Goal: Transaction & Acquisition: Purchase product/service

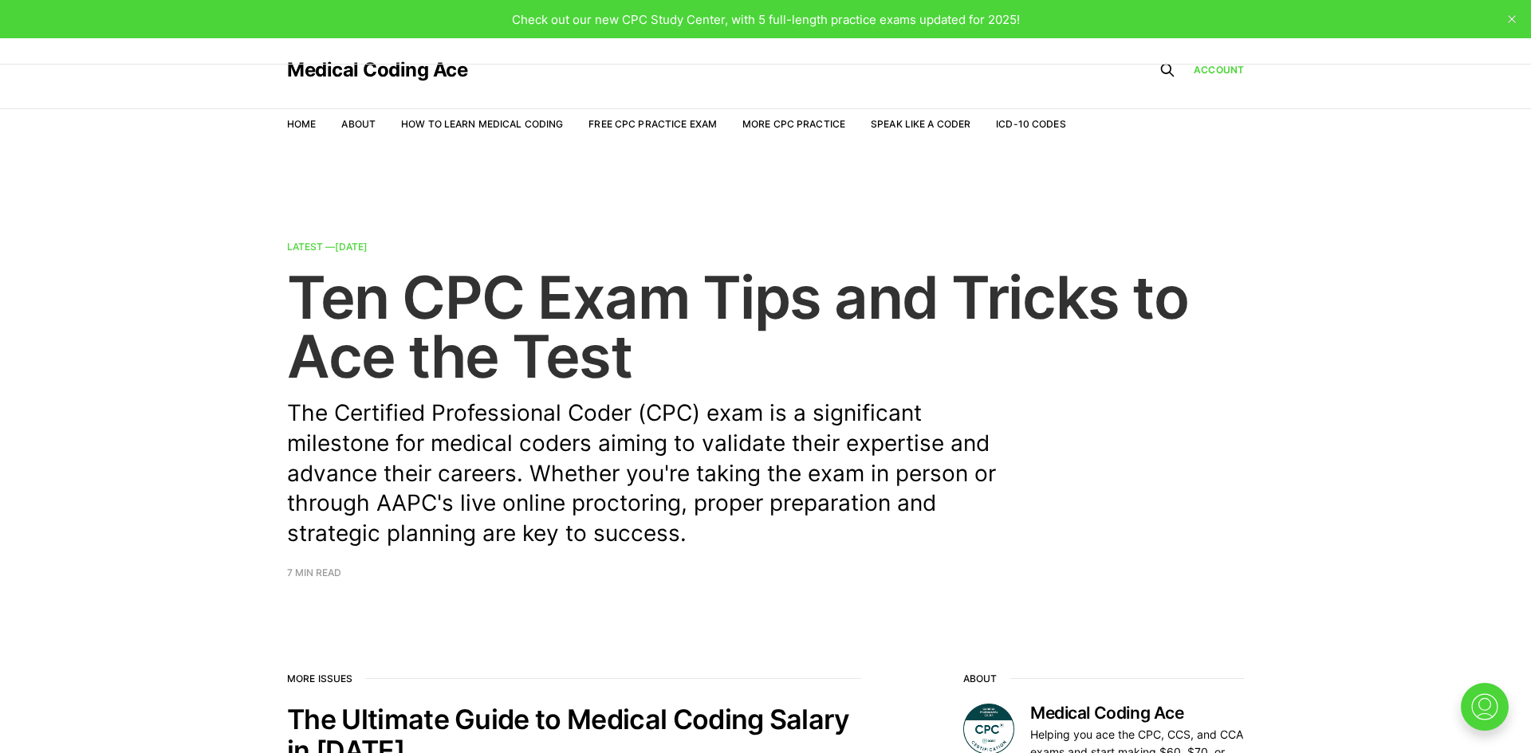
click at [407, 510] on p "The Certified Professional Coder (CPC) exam is a significant milestone for medi…" at bounding box center [653, 474] width 733 height 151
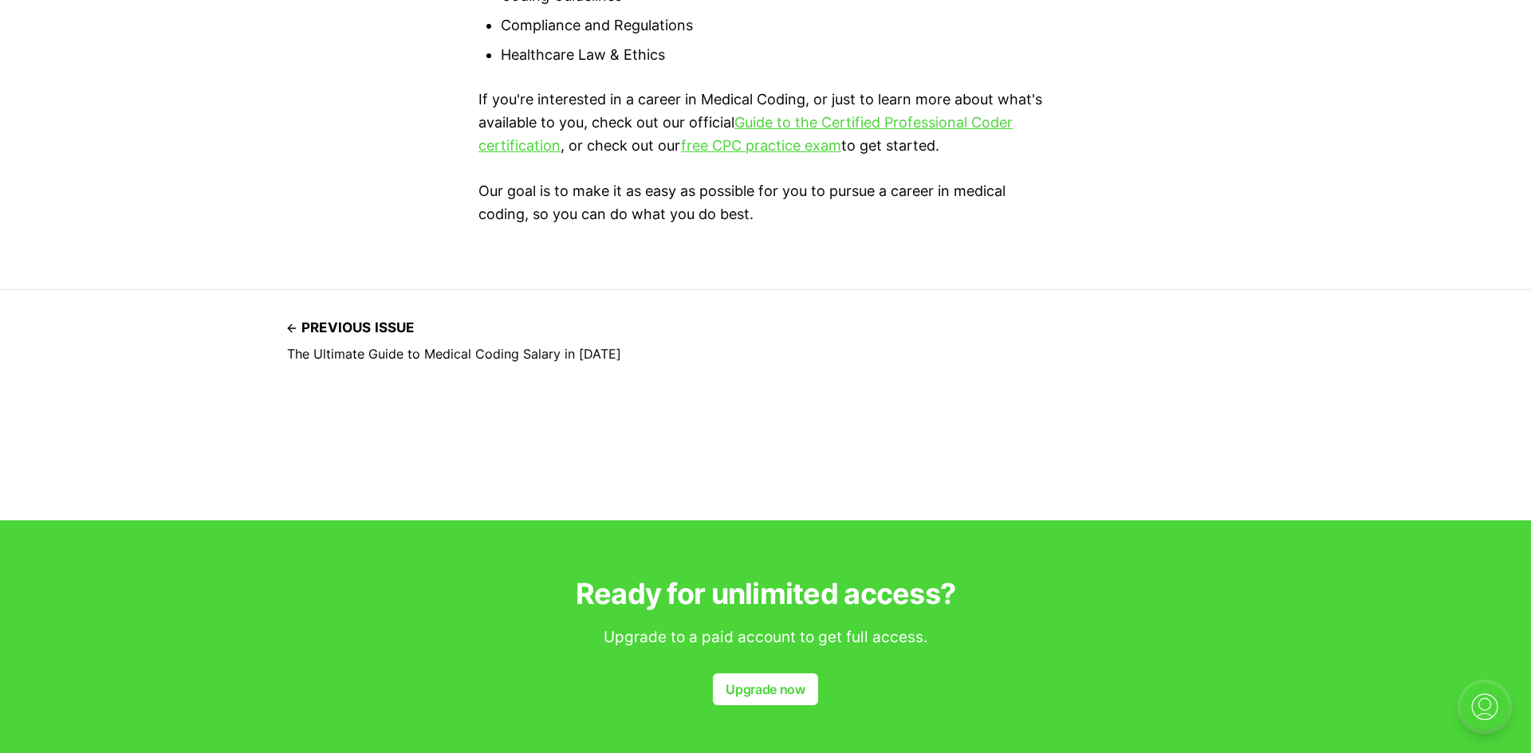
scroll to position [7719, 0]
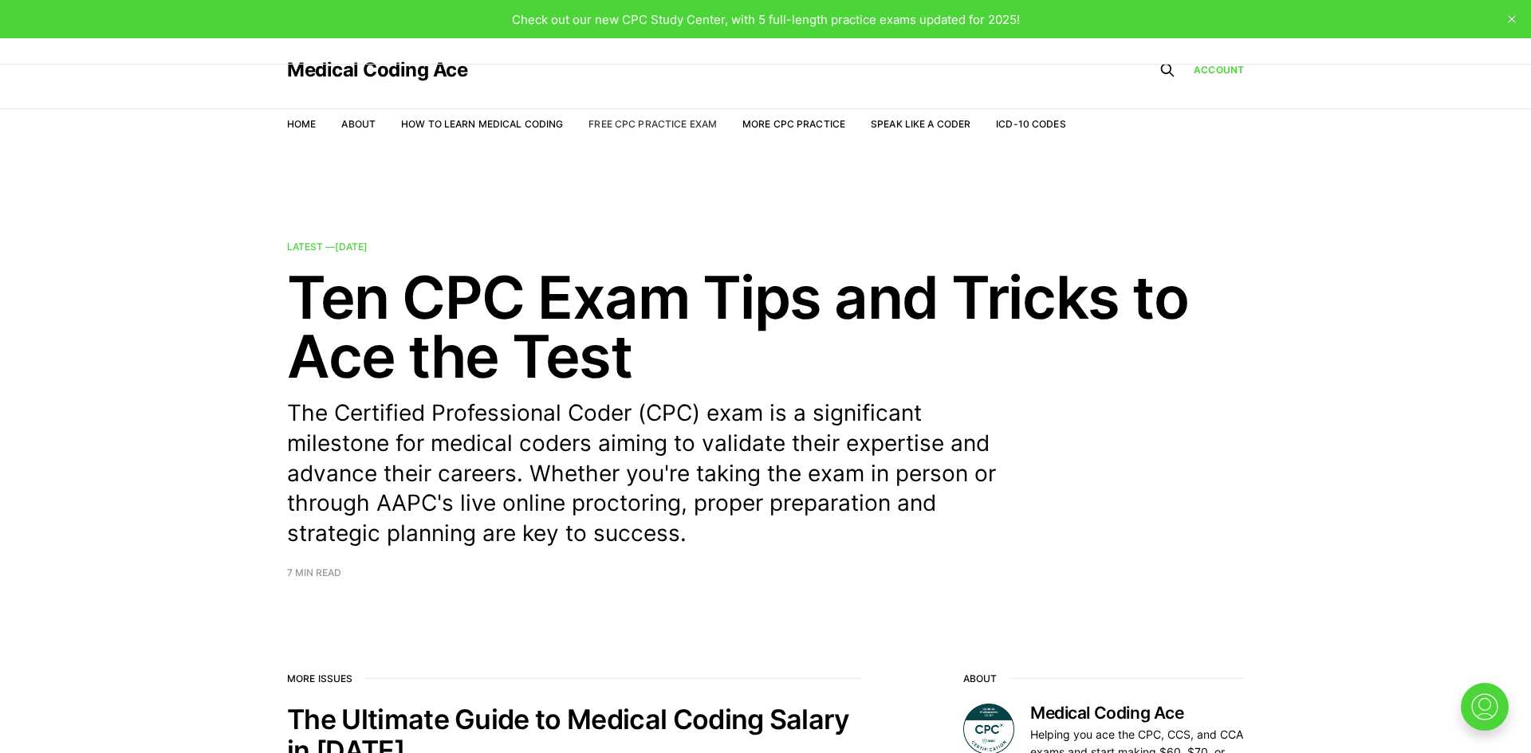
click at [667, 124] on link "Free CPC Practice Exam" at bounding box center [652, 124] width 128 height 12
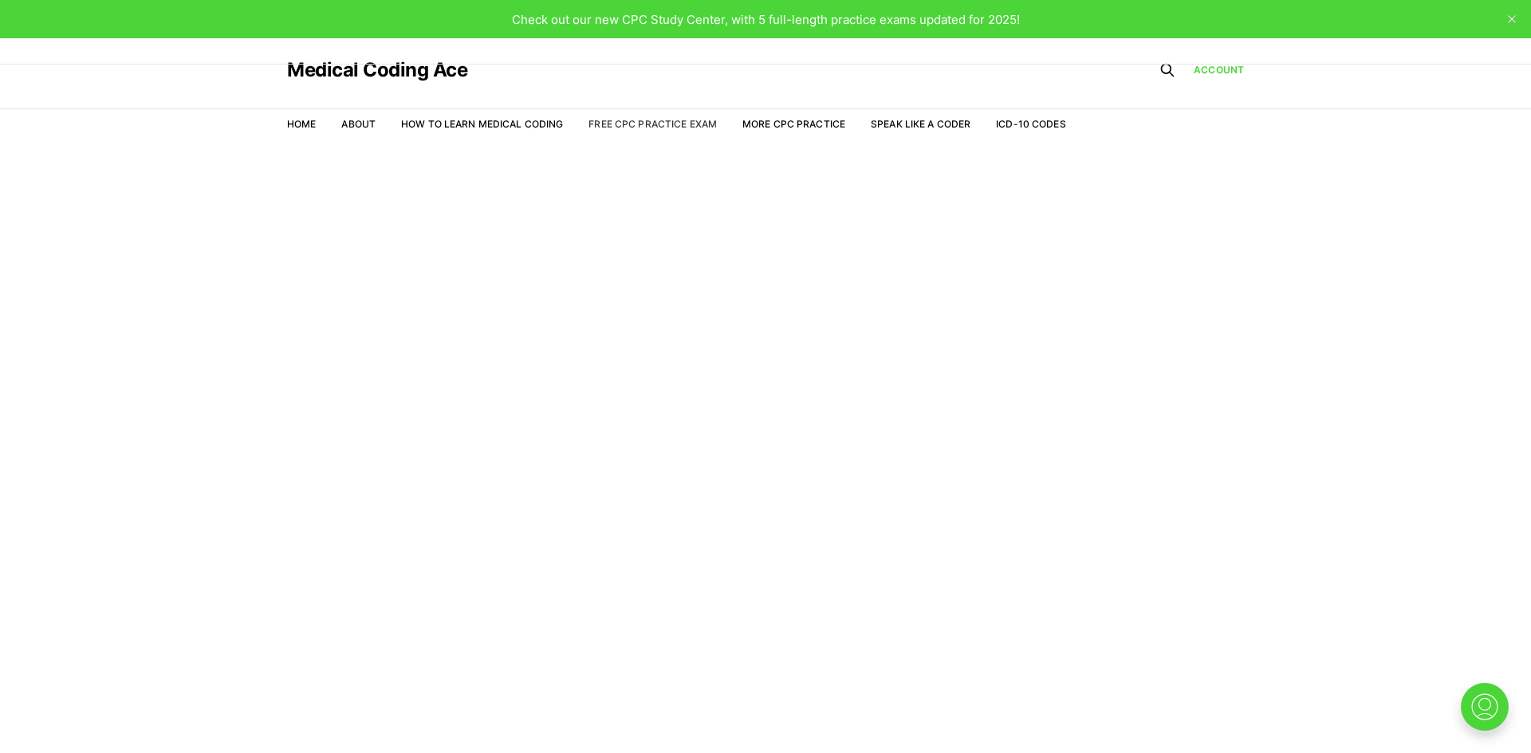
click at [639, 125] on link "Free CPC Practice Exam" at bounding box center [652, 124] width 128 height 12
click at [934, 24] on span "Check out our new CPC Study Center, with 5 full-length practice exams updated f…" at bounding box center [766, 19] width 508 height 15
click at [1218, 70] on link "Account" at bounding box center [1218, 70] width 50 height 14
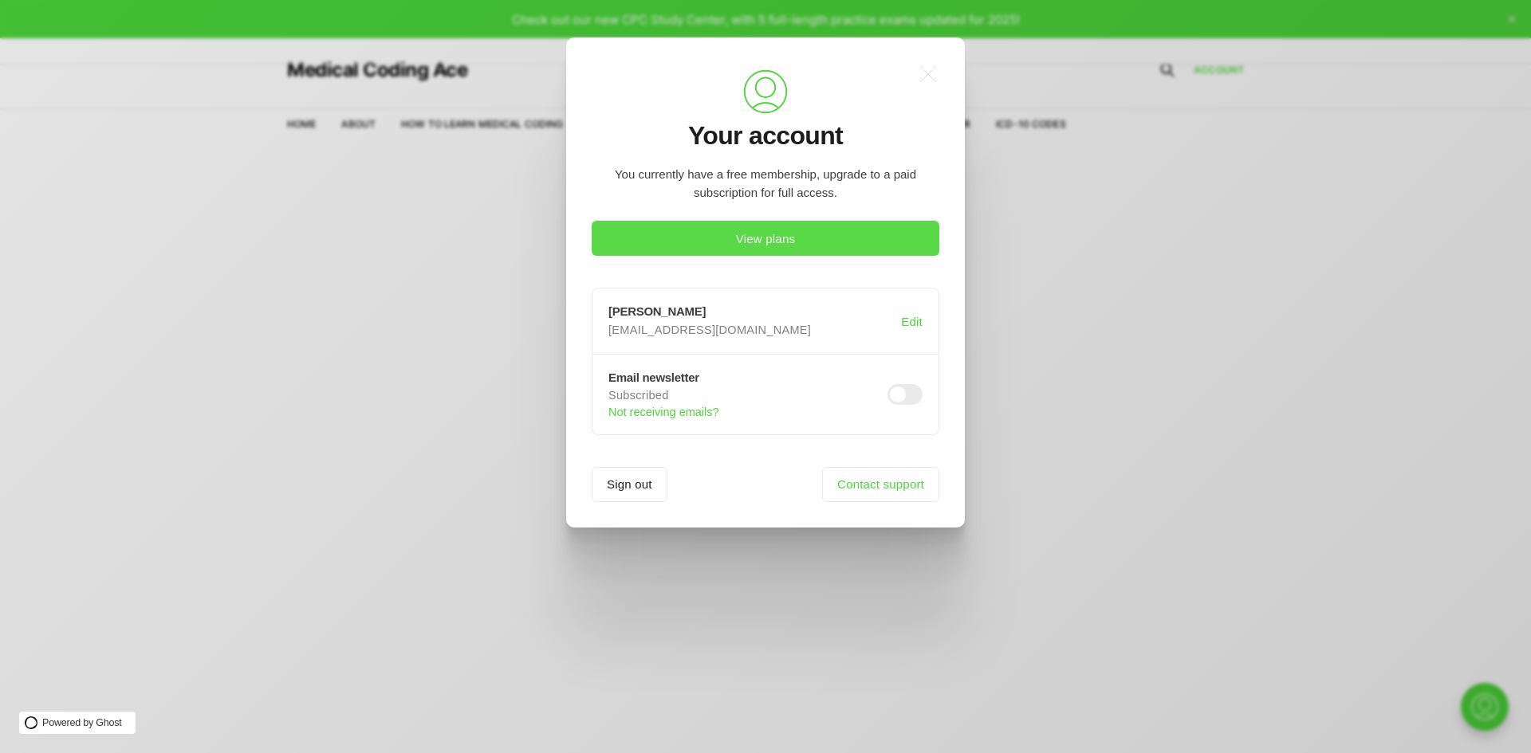
click at [837, 239] on button "View plans" at bounding box center [766, 238] width 348 height 35
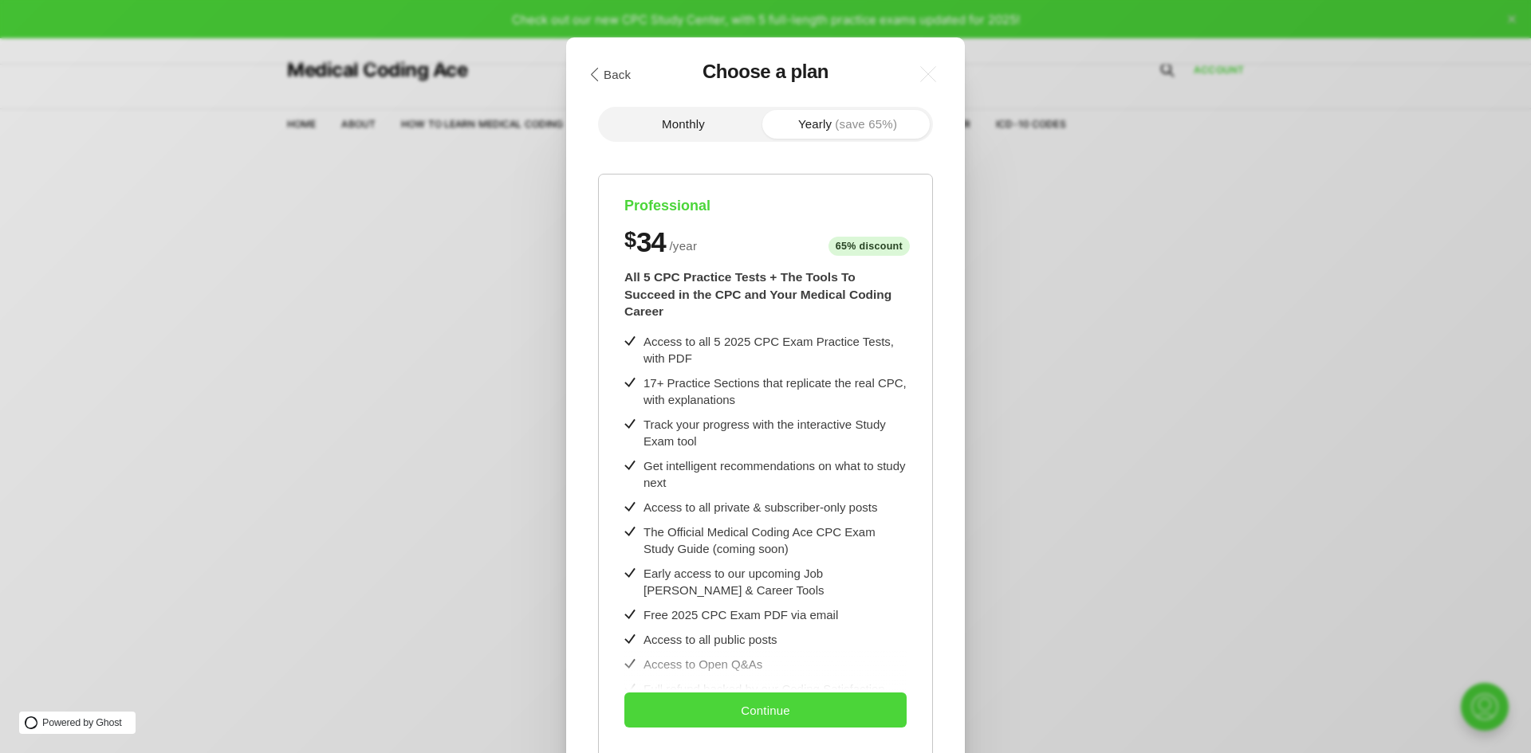
click at [789, 375] on div "17+ Practice Sections that replicate the real CPC, with explanations" at bounding box center [774, 391] width 263 height 33
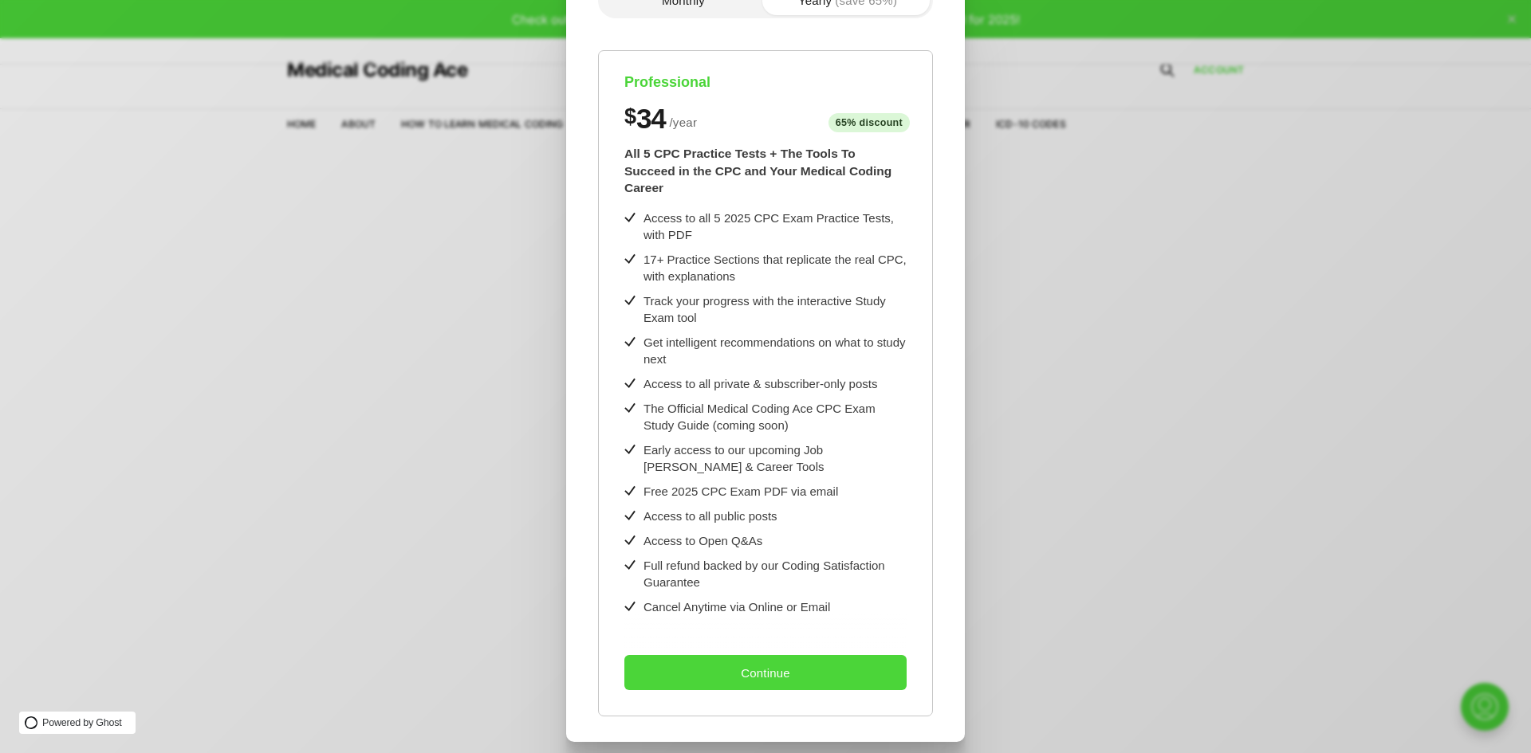
scroll to position [127, 0]
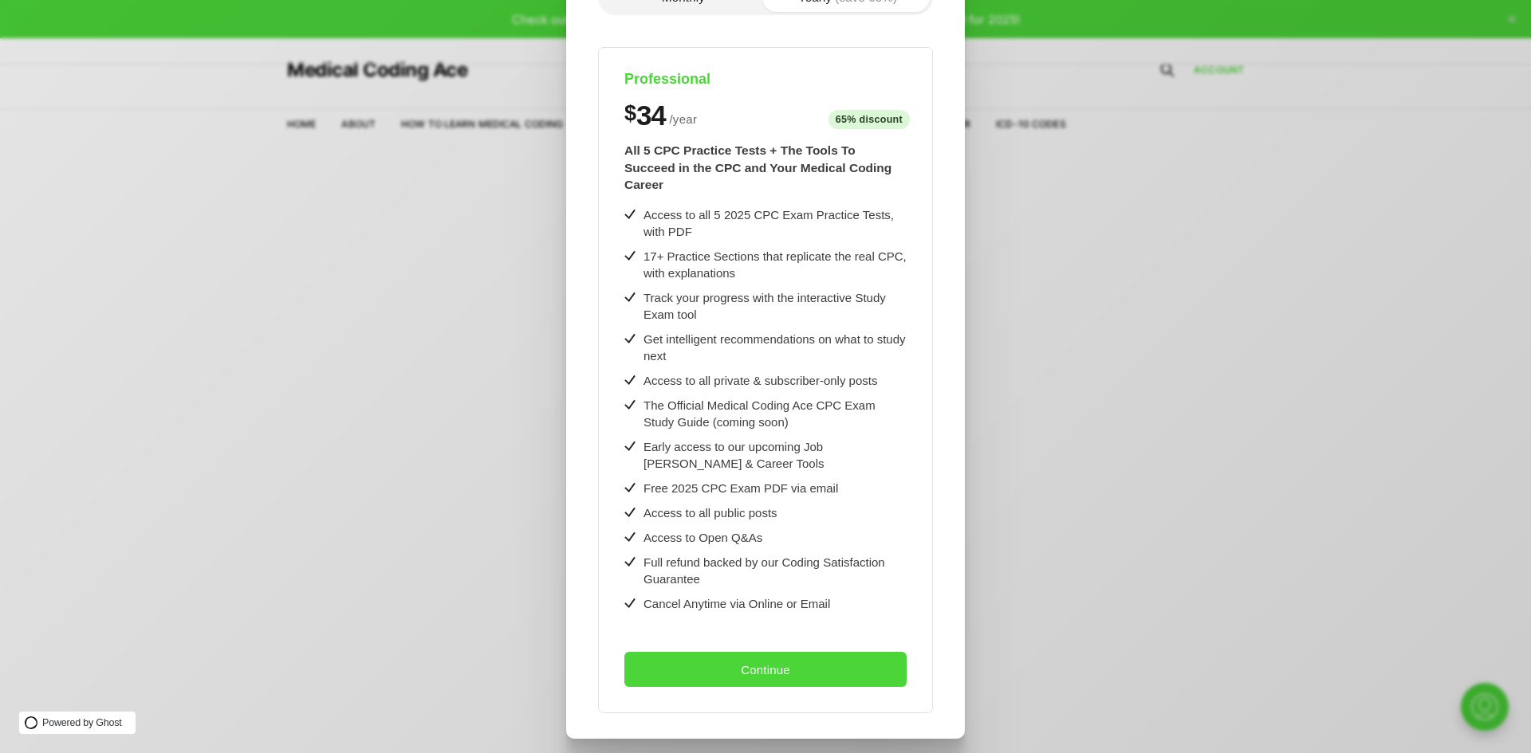
click at [695, 664] on button "Continue" at bounding box center [765, 669] width 282 height 35
